Goal: Communication & Community: Ask a question

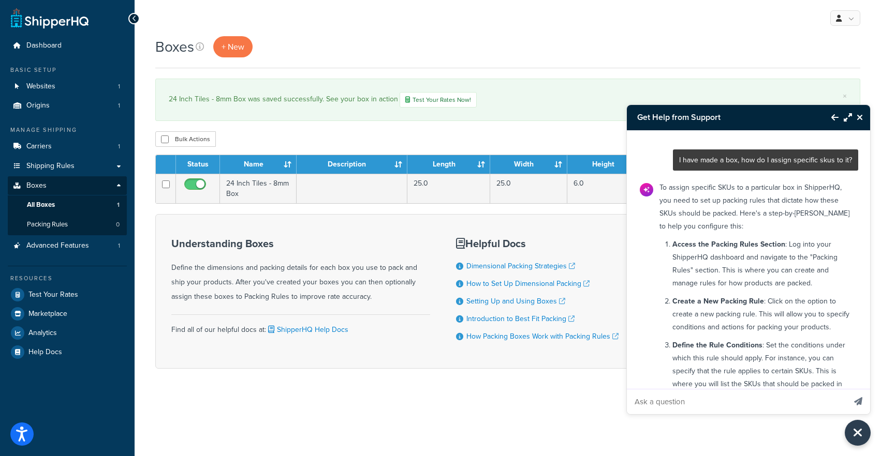
scroll to position [1271, 0]
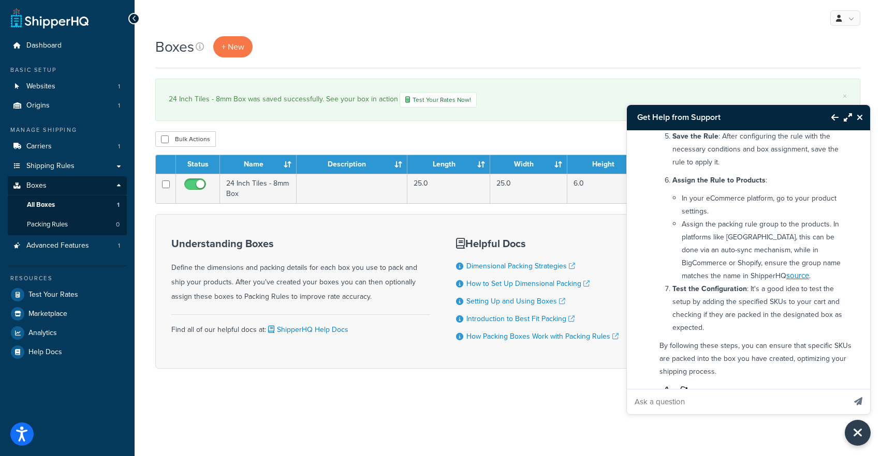
click at [859, 117] on icon "Close Resource Center" at bounding box center [860, 117] width 6 height 8
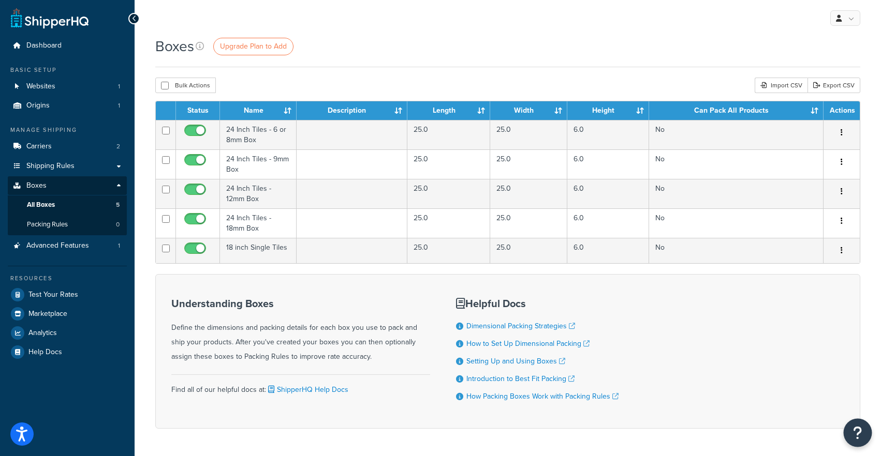
click at [857, 433] on icon "Open Resource Center" at bounding box center [858, 433] width 10 height 14
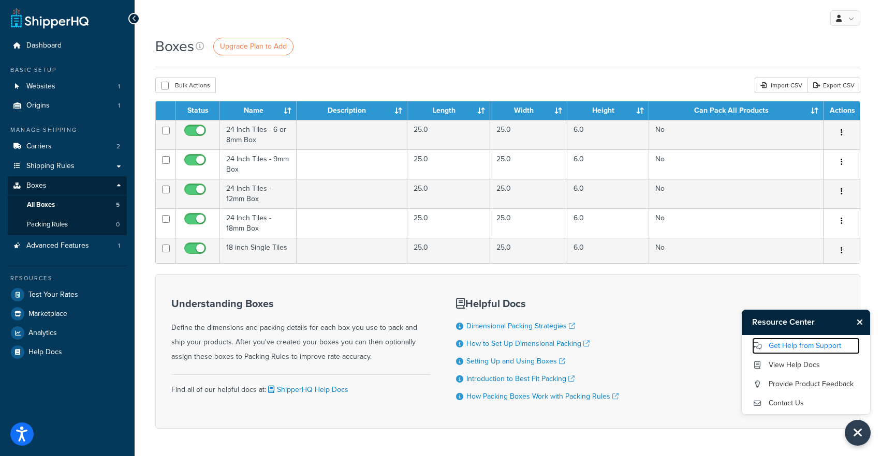
click at [789, 341] on link "Get Help from Support" at bounding box center [806, 346] width 108 height 17
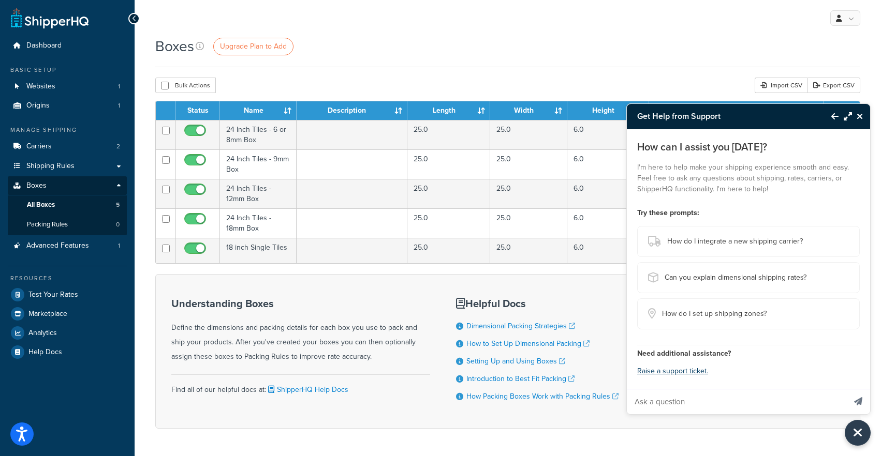
click at [669, 399] on input "Ask a question" at bounding box center [736, 402] width 218 height 25
type input "should I make a 'box' that is a pallet to know when to quote that?"
click at [846, 389] on button "Send message" at bounding box center [858, 401] width 24 height 25
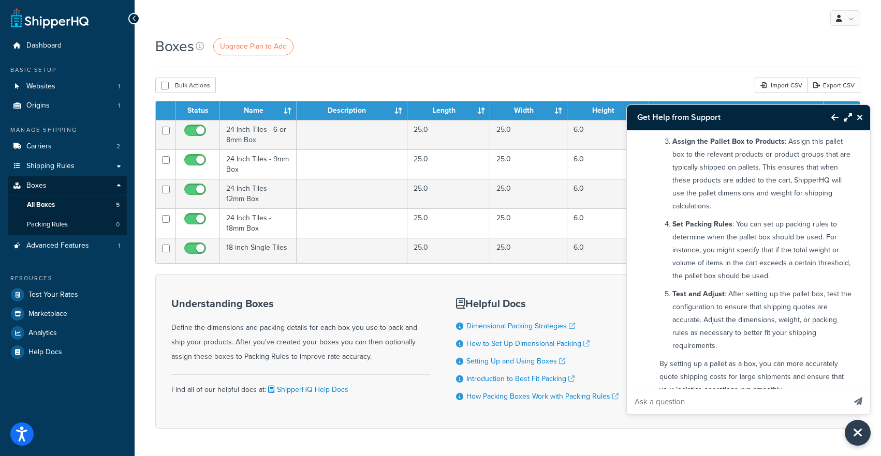
scroll to position [330, 0]
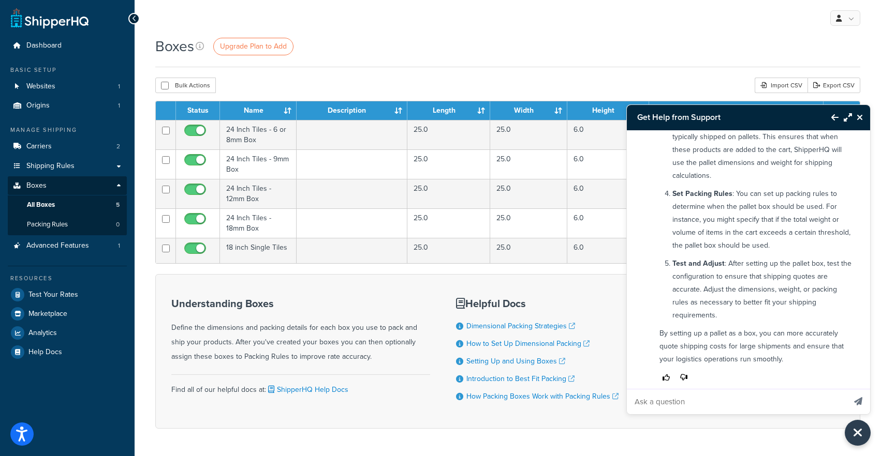
click at [734, 392] on input "Ask a question" at bounding box center [736, 402] width 218 height 25
type input "is that the recommended way to do it?"
click at [846, 389] on button "Send message" at bounding box center [858, 401] width 24 height 25
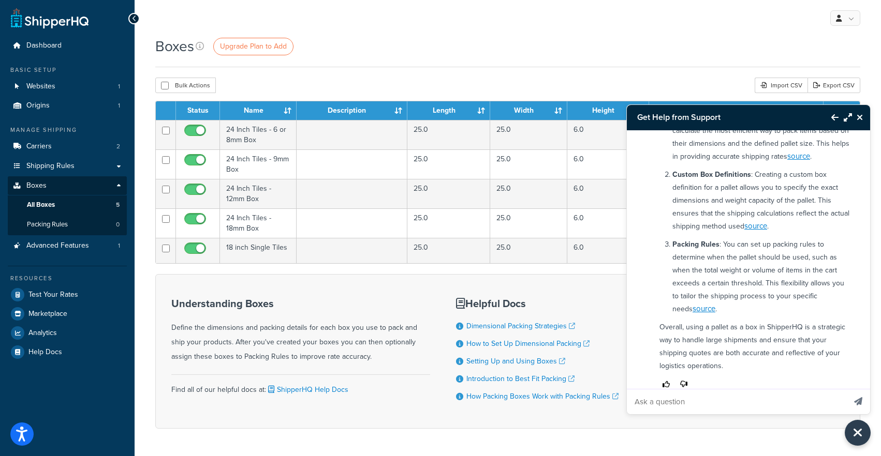
scroll to position [768, 0]
